Goal: Find specific page/section: Find specific page/section

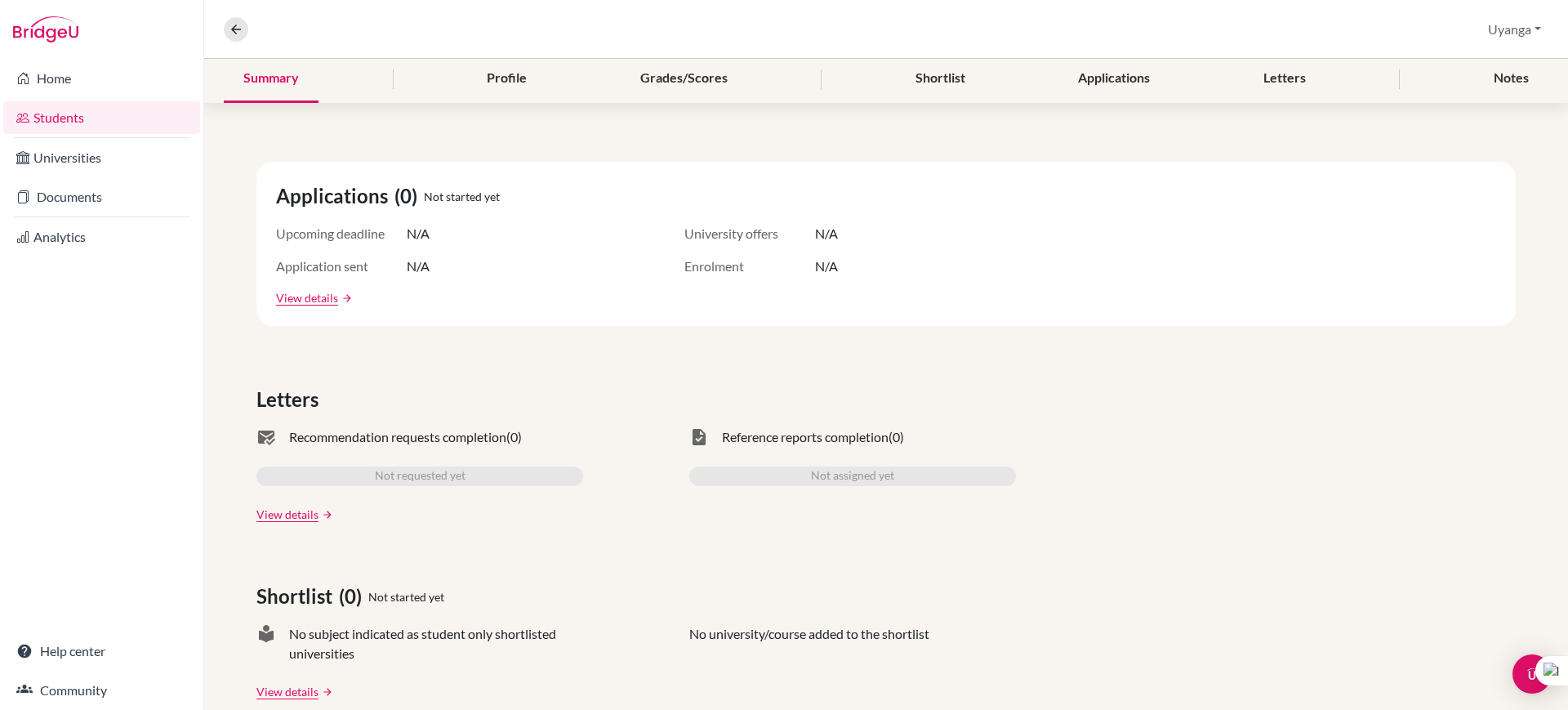
scroll to position [204, 0]
click at [75, 102] on link "Students" at bounding box center [102, 118] width 196 height 32
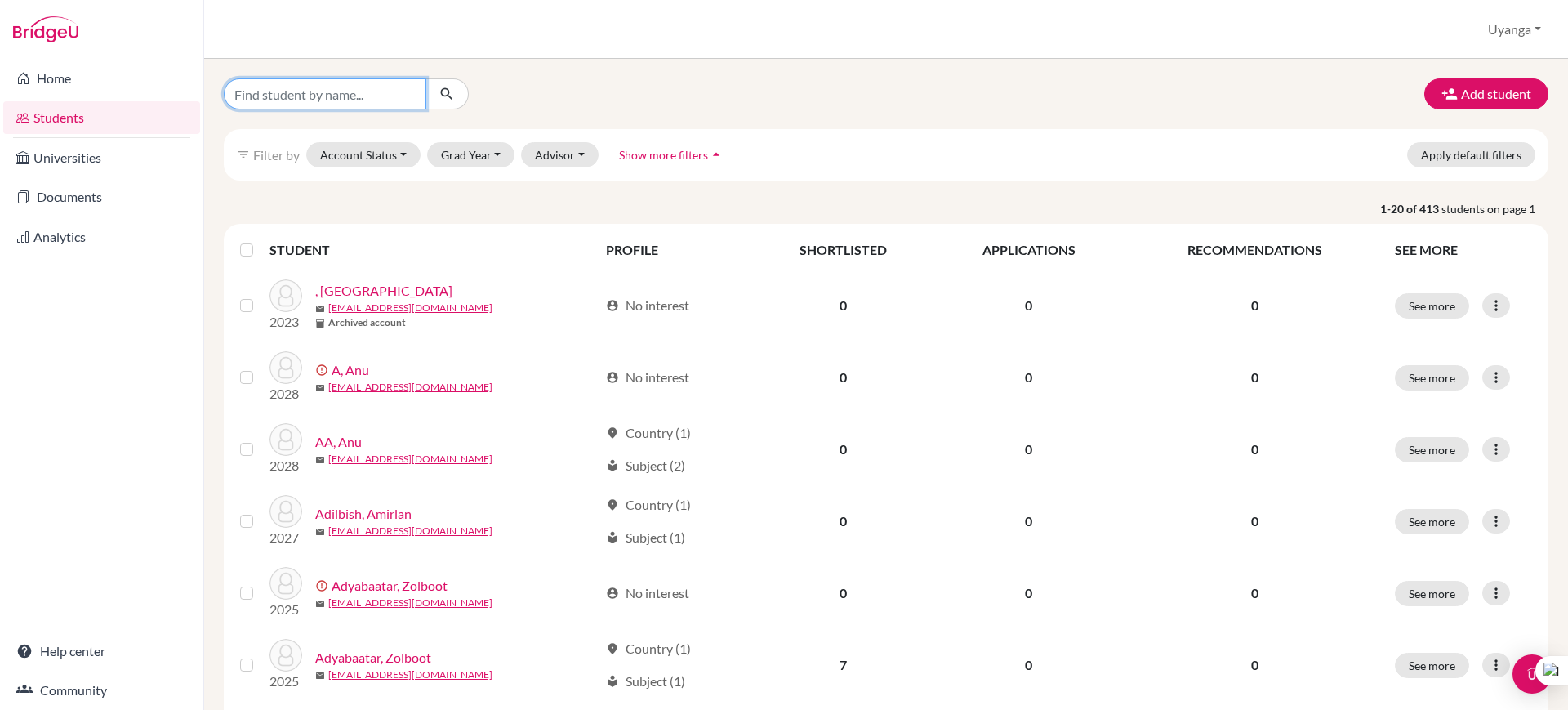
click at [324, 95] on input "Find student by name..." at bounding box center [325, 94] width 202 height 31
type input "9A"
drag, startPoint x: 445, startPoint y: 95, endPoint x: 475, endPoint y: 223, distance: 131.5
click at [444, 95] on icon "submit" at bounding box center [447, 93] width 16 height 16
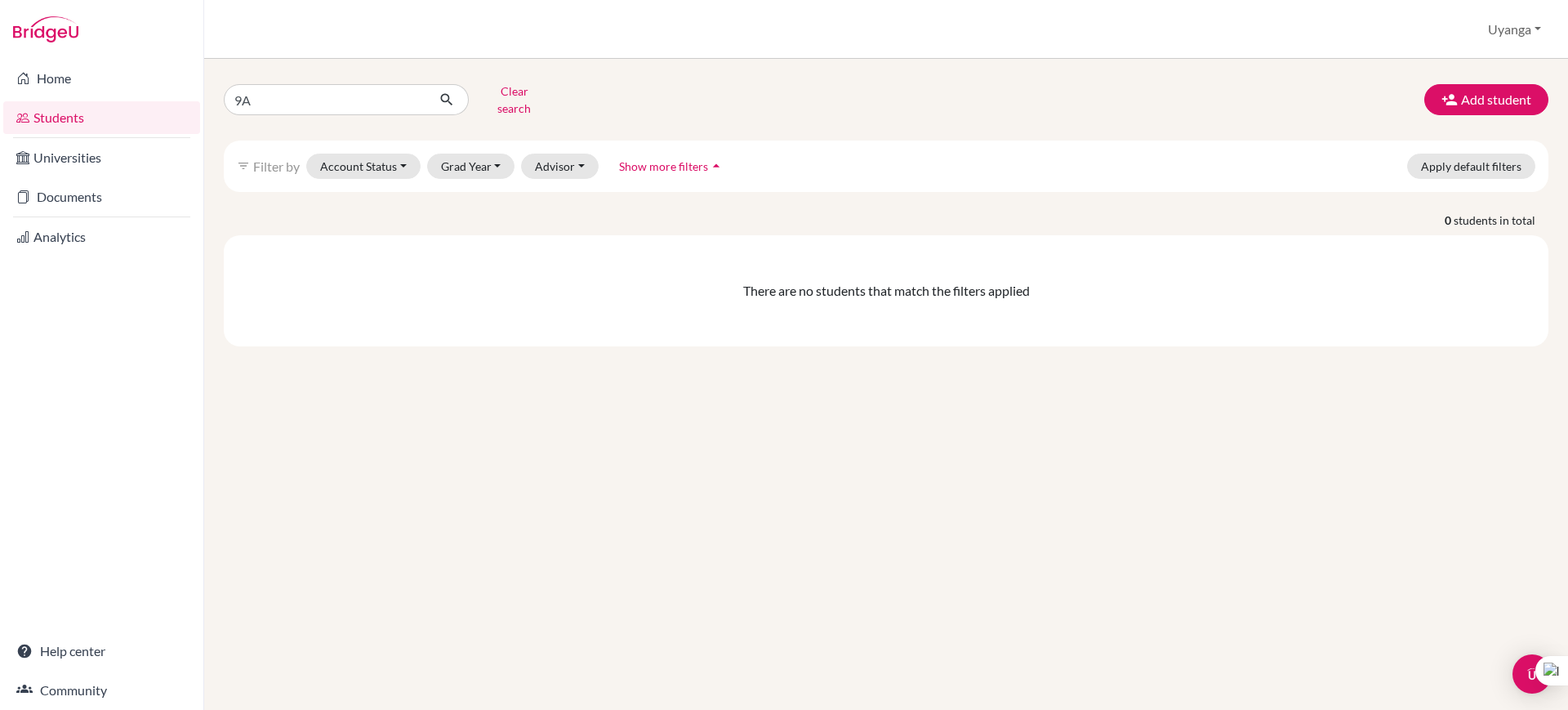
drag, startPoint x: 642, startPoint y: 152, endPoint x: 477, endPoint y: 264, distance: 199.4
click at [642, 159] on span "Show more filters" at bounding box center [664, 166] width 89 height 14
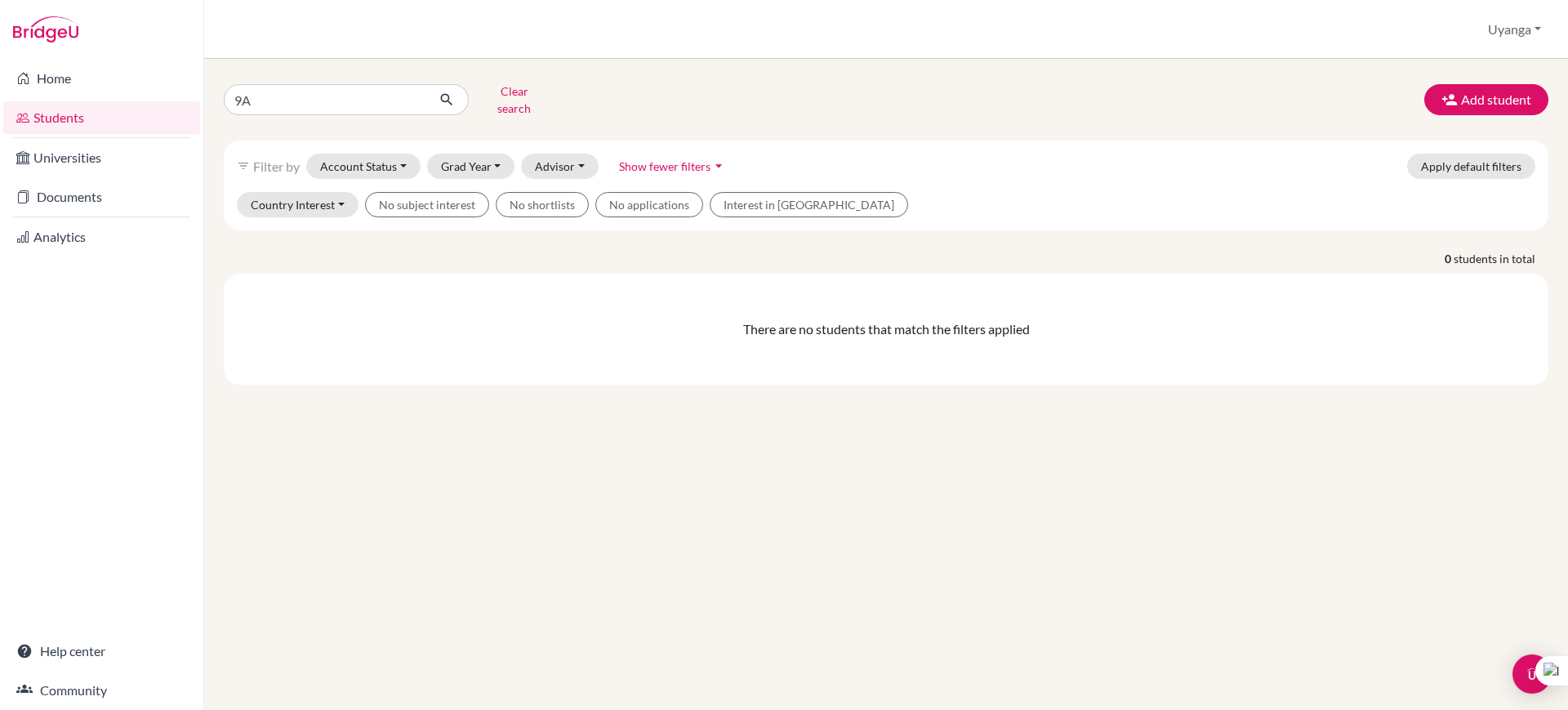
click at [664, 159] on span "Show fewer filters" at bounding box center [664, 166] width 91 height 14
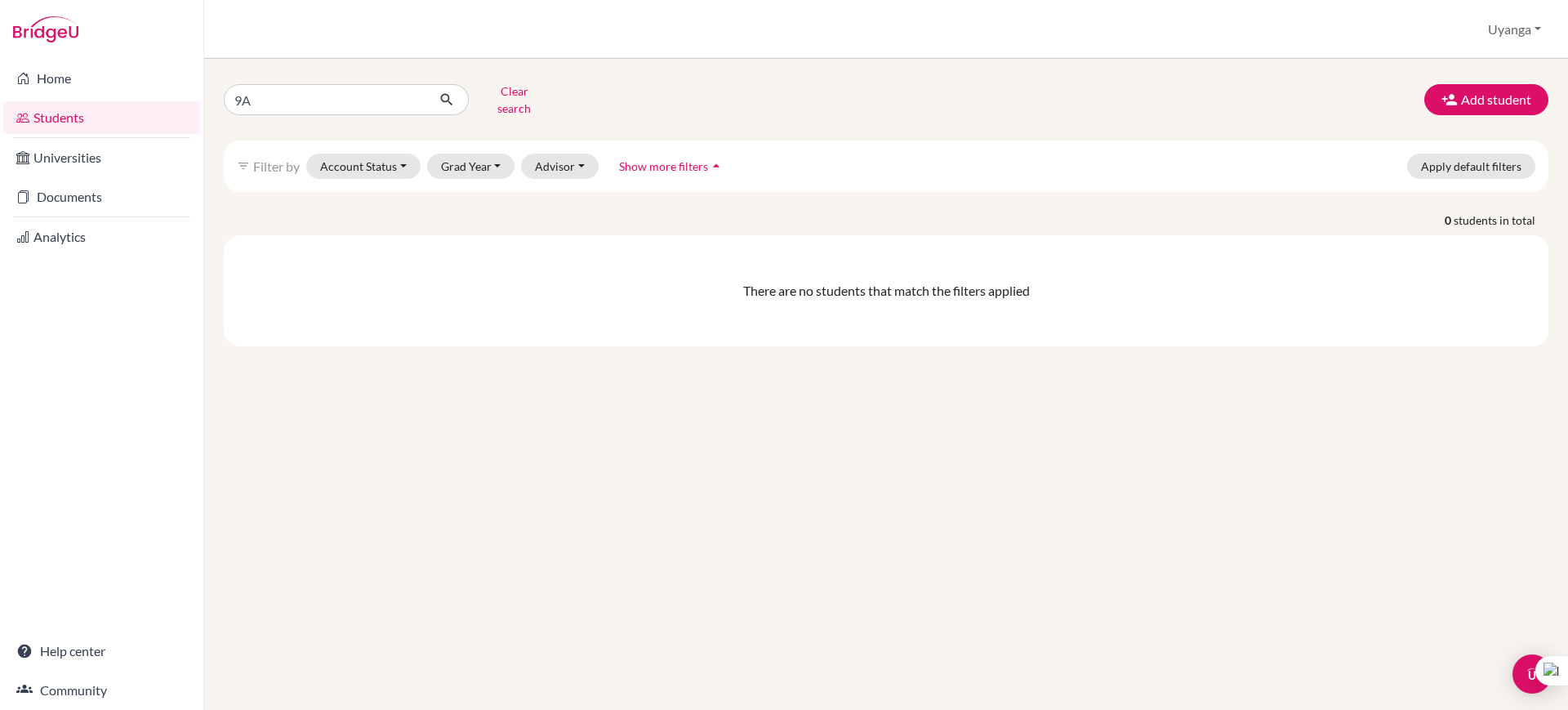
click at [664, 159] on span "Show more filters" at bounding box center [664, 166] width 89 height 14
